Goal: Transaction & Acquisition: Purchase product/service

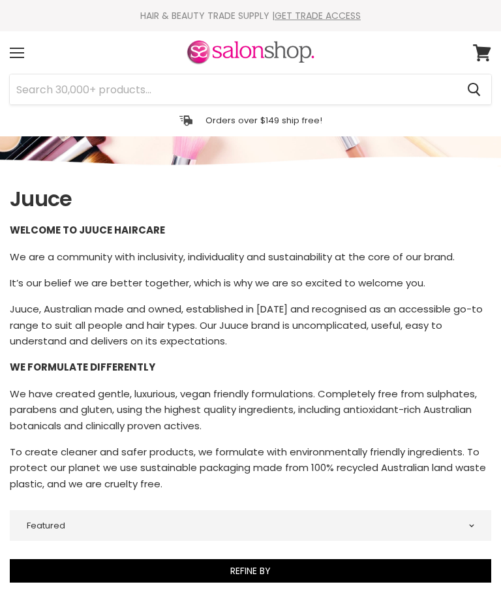
select select "manual"
click at [41, 90] on input "Search" at bounding box center [233, 89] width 447 height 30
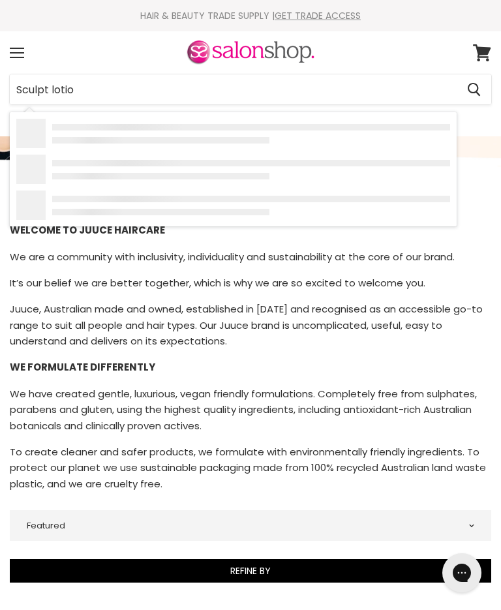
type input "Sculpt lotion"
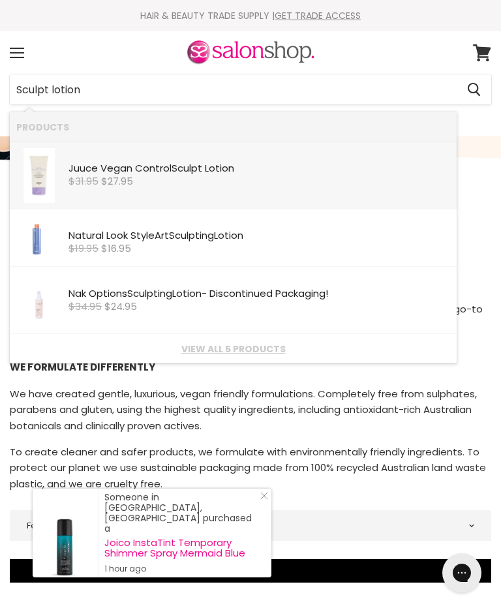
click at [117, 172] on div "Juuce Vegan Control Sculpt Lotion" at bounding box center [260, 169] width 382 height 13
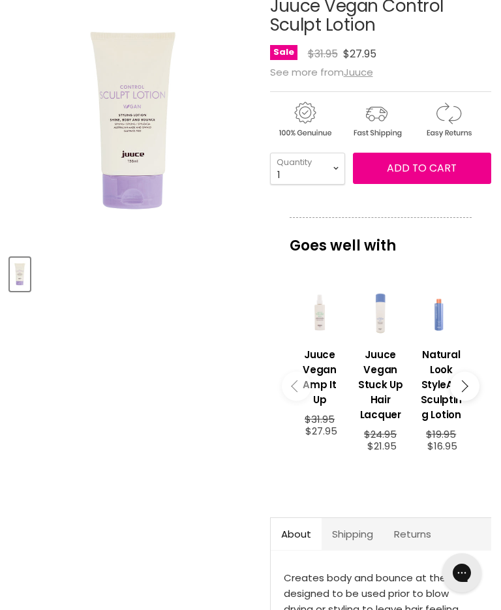
scroll to position [151, 0]
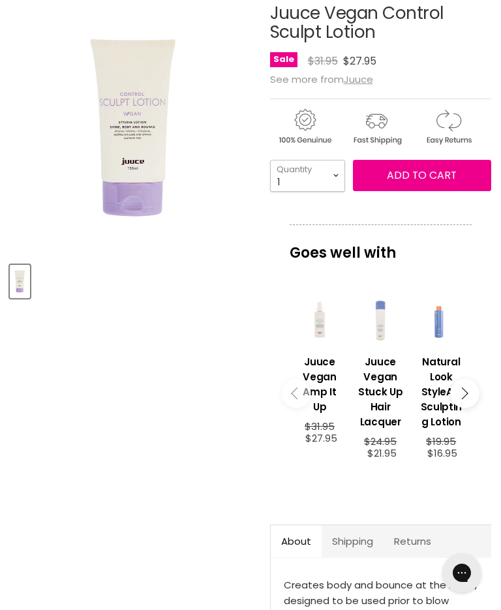
click at [330, 180] on select "1 2 3 4 5 6 7 8 9 10+" at bounding box center [307, 176] width 75 height 32
select select "2"
type input "2"
click at [439, 179] on span "Add to cart" at bounding box center [422, 175] width 70 height 15
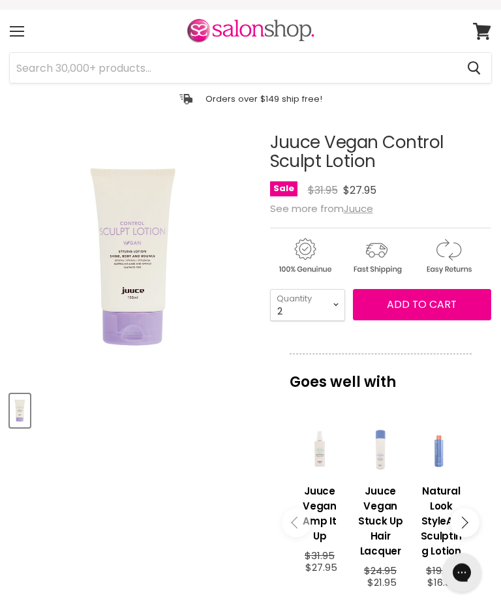
scroll to position [0, 0]
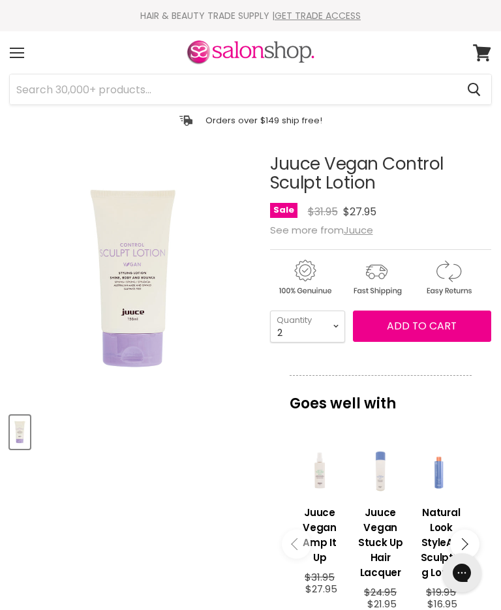
click at [192, 496] on article "Click or scroll to zoom Tap or pinch to zoom Juuce Vegan Control Sculpt Lotion …" at bounding box center [251, 530] width 482 height 750
click at [432, 324] on span "Add to cart" at bounding box center [422, 326] width 70 height 15
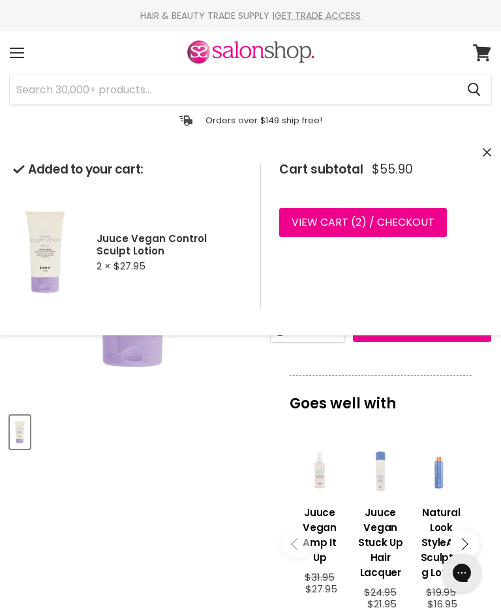
click at [379, 221] on link "View cart ( 2 ) / Checkout" at bounding box center [363, 222] width 168 height 29
